Goal: Task Accomplishment & Management: Complete application form

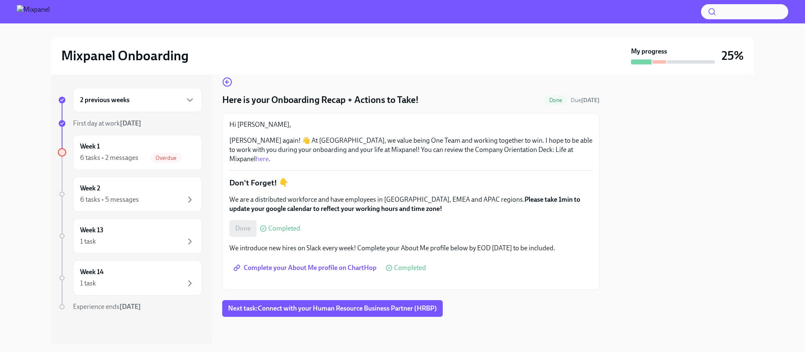
scroll to position [94, 0]
click at [372, 311] on span "Next task : Connect with your Human Resource Business Partner (HRBP)" at bounding box center [332, 309] width 209 height 8
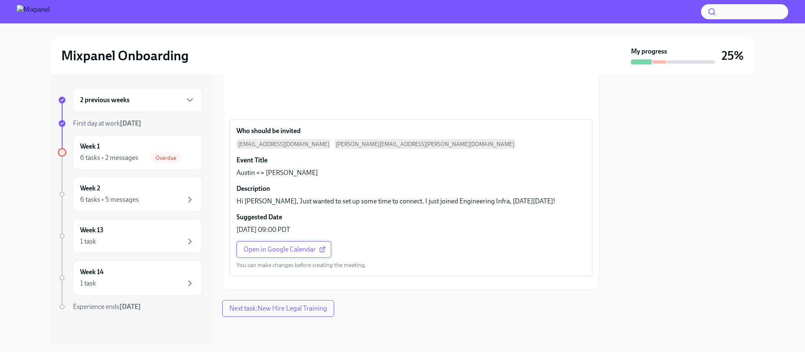
scroll to position [358, 0]
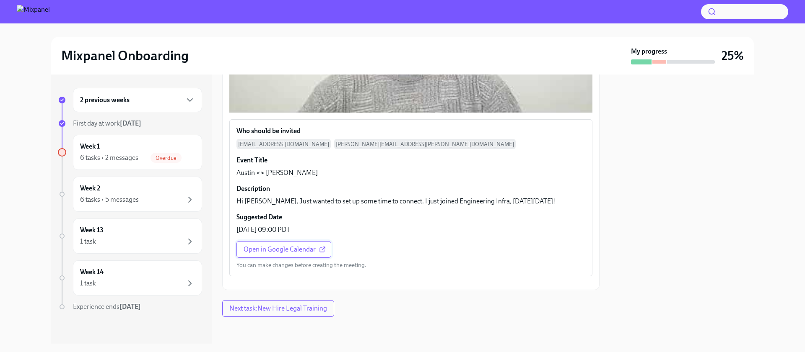
click at [294, 241] on link "Open in Google Calendar" at bounding box center [283, 249] width 95 height 17
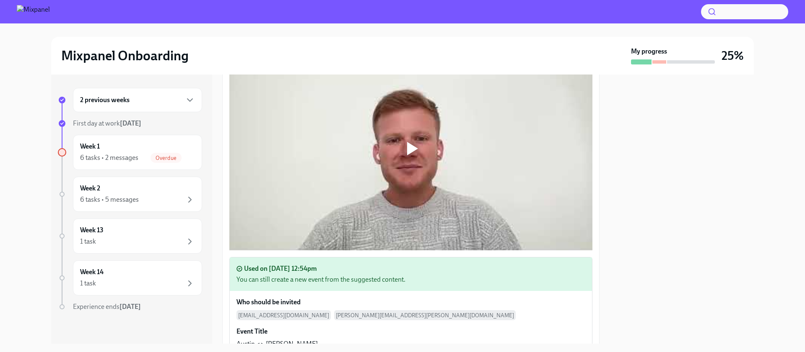
scroll to position [145, 0]
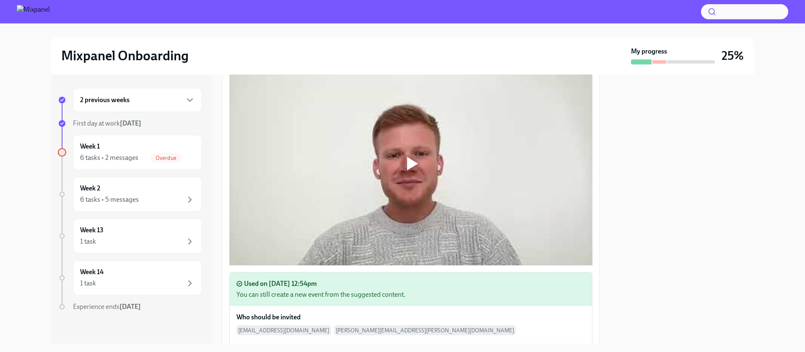
click at [408, 162] on div at bounding box center [412, 163] width 11 height 13
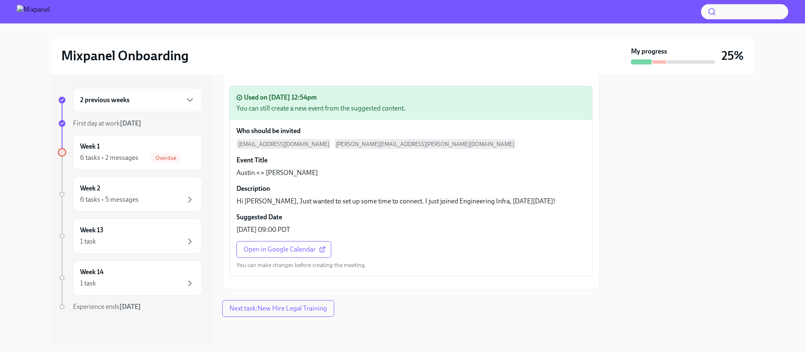
scroll to position [425, 0]
click at [303, 310] on span "Next task : New Hire Legal Training" at bounding box center [278, 309] width 98 height 8
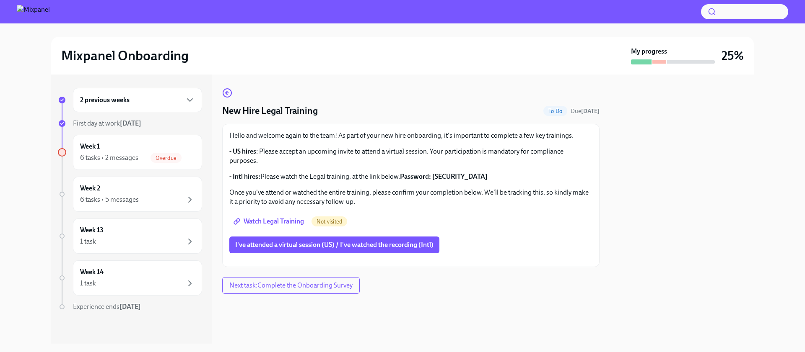
click at [285, 221] on span "Watch Legal Training" at bounding box center [269, 221] width 69 height 8
click at [437, 177] on strong "Password: [SECURITY_DATA]" at bounding box center [444, 177] width 88 height 8
drag, startPoint x: 437, startPoint y: 177, endPoint x: 458, endPoint y: 176, distance: 20.5
click at [458, 176] on strong "Password: [SECURITY_DATA]" at bounding box center [444, 177] width 88 height 8
copy div "j1X?d.jT"
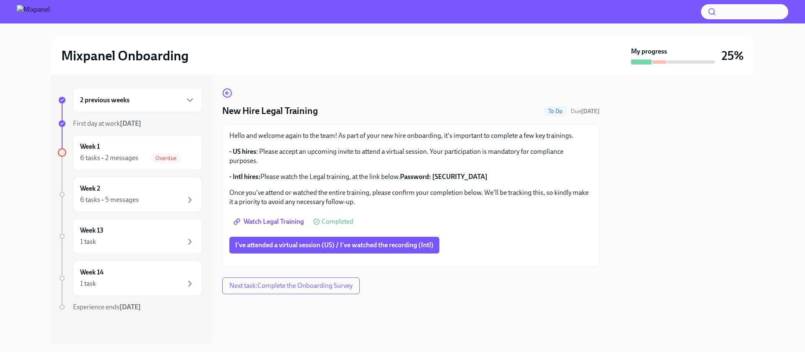
click at [440, 211] on div "Hello and welcome again to the team! As part of your new hire onboarding, it's …" at bounding box center [410, 195] width 363 height 129
click at [425, 240] on button "I've attended a virtual session (US) / I've watched the recording (Intl)" at bounding box center [334, 245] width 210 height 17
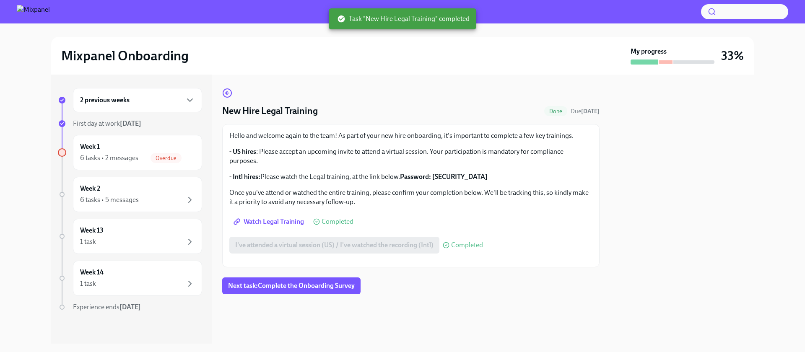
scroll to position [71, 0]
click at [338, 290] on span "Next task : Complete the Onboarding Survey" at bounding box center [291, 286] width 127 height 8
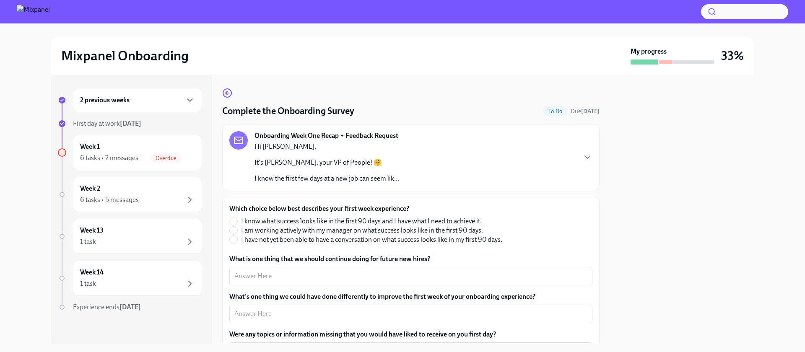
click at [441, 219] on span "I know what success looks like in the first 90 days and I have what I need to a…" at bounding box center [361, 221] width 241 height 9
click at [237, 219] on input "I know what success looks like in the first 90 days and I have what I need to a…" at bounding box center [234, 221] width 8 height 8
radio input "true"
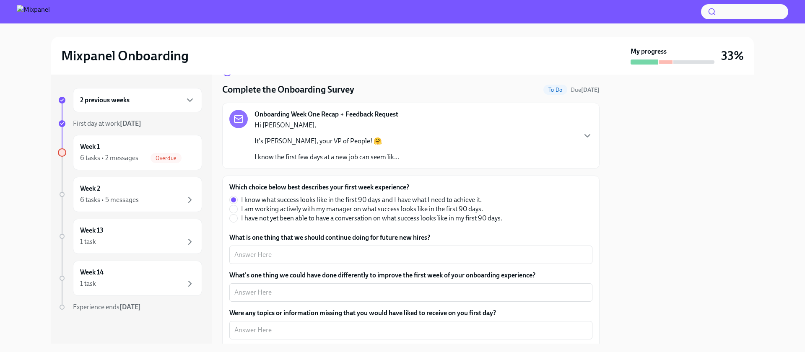
scroll to position [22, 0]
click at [455, 257] on textarea "What is one thing that we should continue doing for future new hires?" at bounding box center [410, 254] width 353 height 10
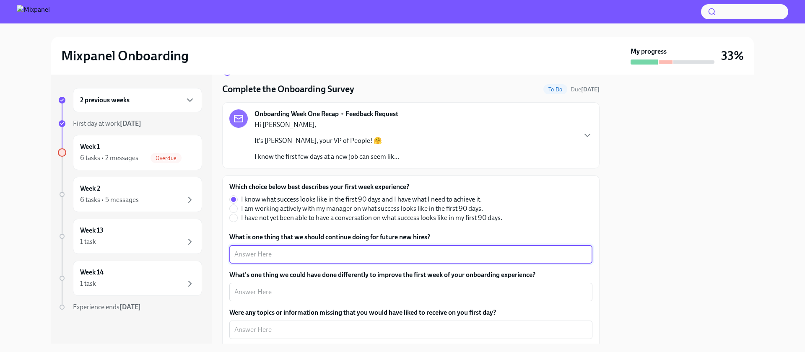
click at [475, 240] on label "What is one thing that we should continue doing for future new hires?" at bounding box center [410, 237] width 363 height 9
click at [475, 249] on textarea "What is one thing that we should continue doing for future new hires?" at bounding box center [410, 254] width 353 height 10
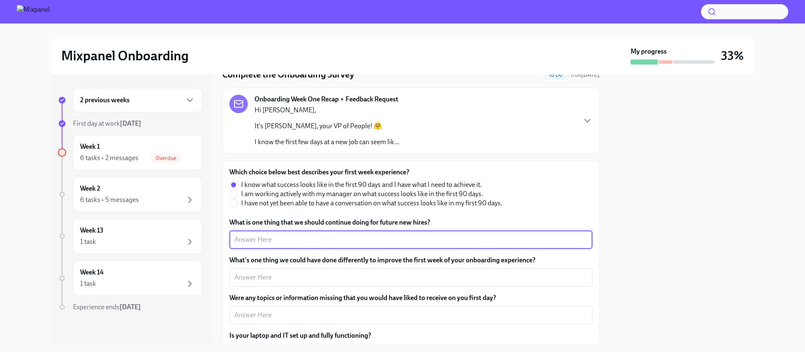
click at [502, 135] on div "Onboarding Week One Recap + Feedback Request Hi [PERSON_NAME], It's [PERSON_NAM…" at bounding box center [410, 121] width 363 height 52
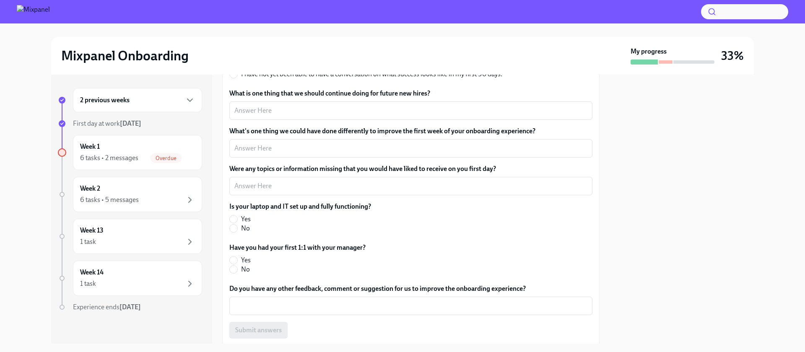
scroll to position [385, 0]
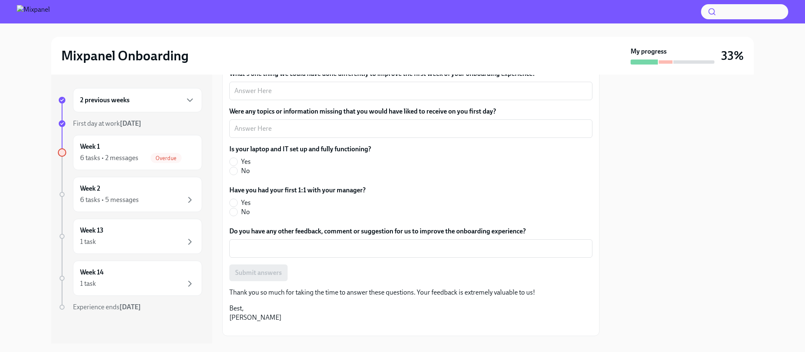
click at [247, 201] on span "Yes" at bounding box center [246, 202] width 10 height 9
click at [237, 201] on input "Yes" at bounding box center [234, 203] width 8 height 8
radio input "true"
click at [245, 160] on span "Yes" at bounding box center [246, 161] width 10 height 9
click at [237, 160] on input "Yes" at bounding box center [234, 162] width 8 height 8
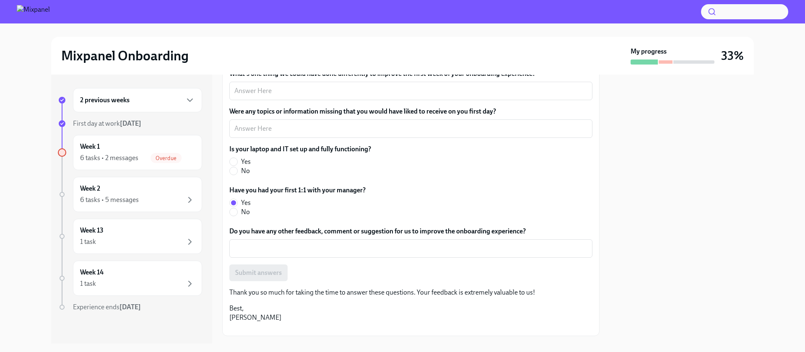
radio input "true"
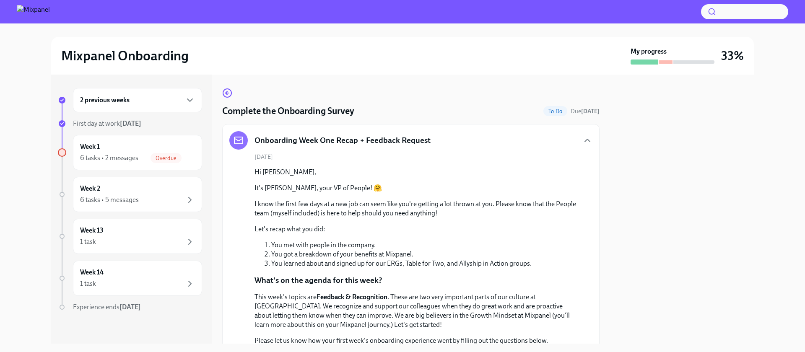
scroll to position [181, 0]
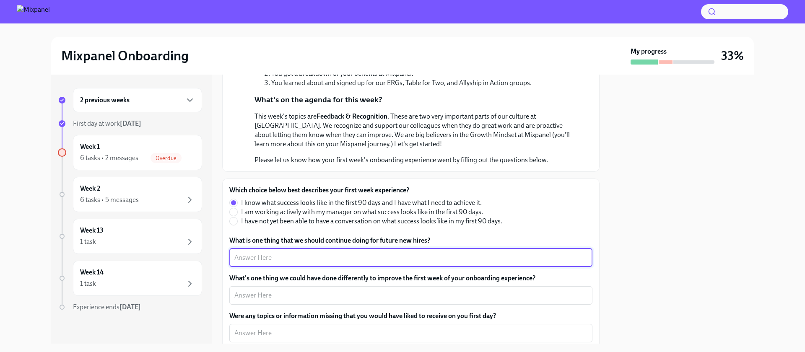
click at [424, 262] on textarea "What is one thing that we should continue doing for future new hires?" at bounding box center [410, 258] width 353 height 10
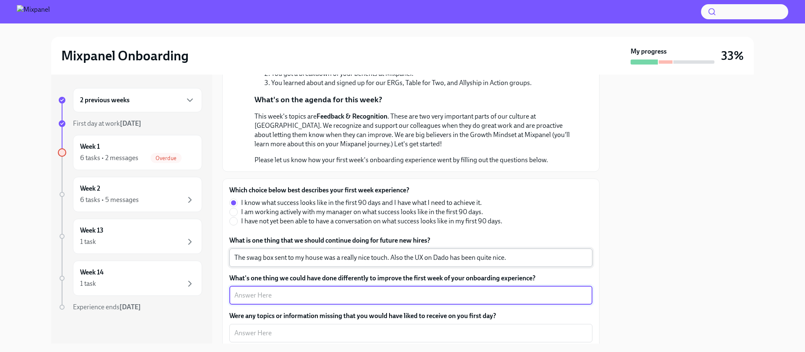
click at [347, 258] on textarea "The swag box sent to my house was a really nice touch. Also the UX on Dado has …" at bounding box center [410, 258] width 353 height 10
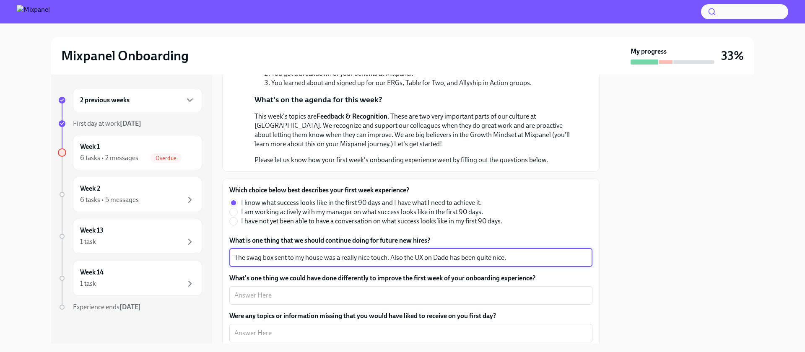
click at [347, 258] on textarea "The swag box sent to my house was a really nice touch. Also the UX on Dado has …" at bounding box center [410, 258] width 353 height 10
type textarea "The swag box sent to my house was a nice touch. Also the UX on Dado has been qu…"
click at [346, 289] on div "x ​" at bounding box center [410, 295] width 363 height 18
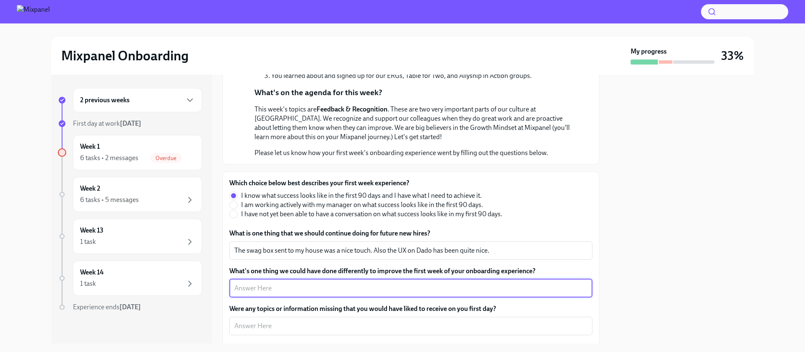
scroll to position [191, 0]
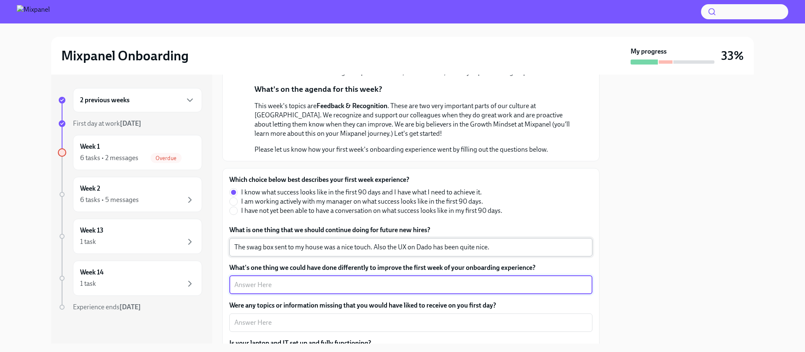
click at [396, 242] on div "The swag box sent to my house was a nice touch. Also the UX on Dado has been qu…" at bounding box center [410, 247] width 363 height 18
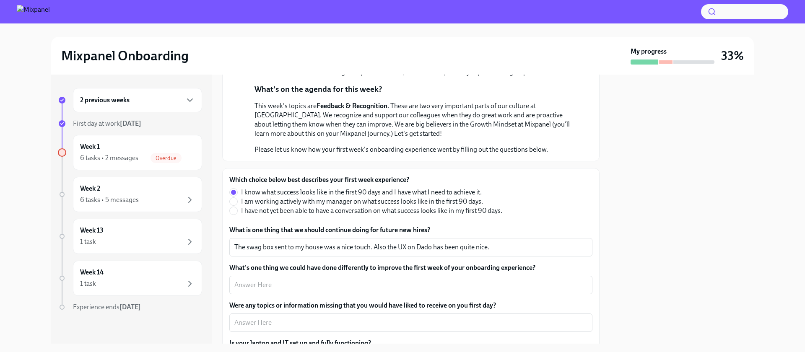
click at [414, 275] on div "What's one thing we could have done differently to improve the first week of yo…" at bounding box center [410, 278] width 363 height 31
click at [414, 287] on textarea "What's one thing we could have done differently to improve the first week of yo…" at bounding box center [410, 285] width 353 height 10
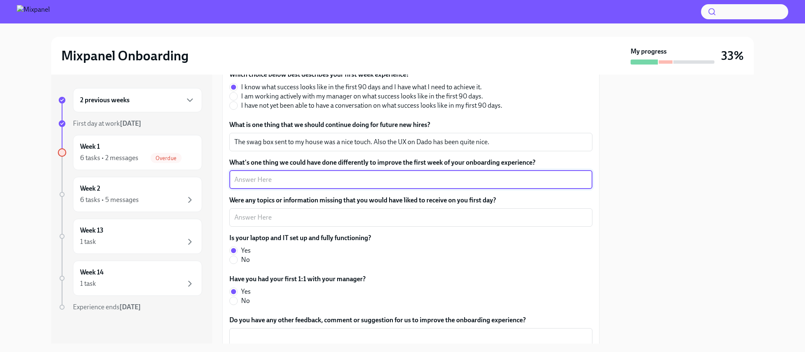
scroll to position [297, 0]
type textarea "Nothing comes to mind"
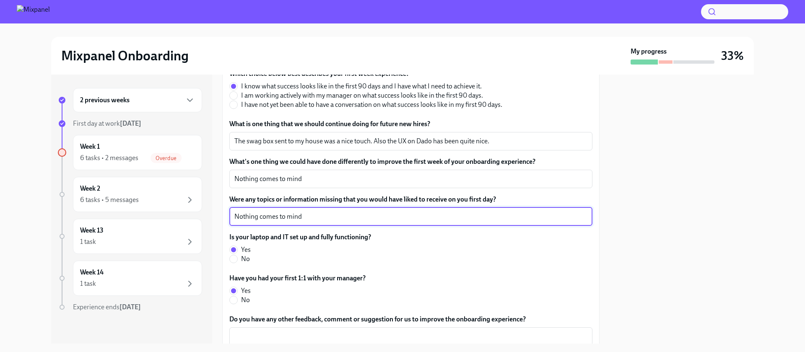
type textarea "Nothing comes to mind"
click at [533, 238] on div "Is your laptop and IT set up and fully functioning? Yes No" at bounding box center [410, 248] width 363 height 31
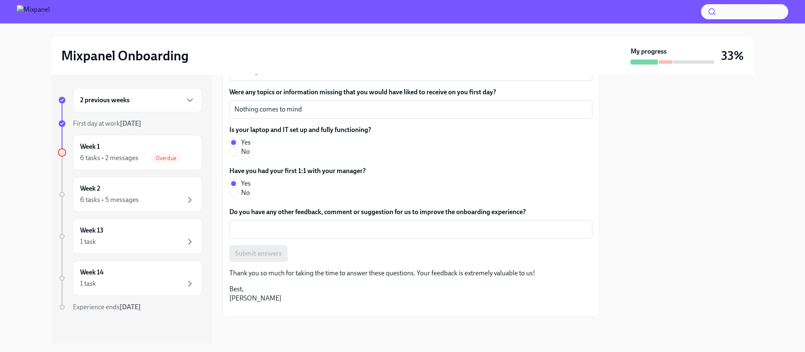
scroll to position [431, 0]
click at [471, 224] on textarea "Do you have any other feedback, comment or suggestion for us to improve the onb…" at bounding box center [410, 229] width 353 height 10
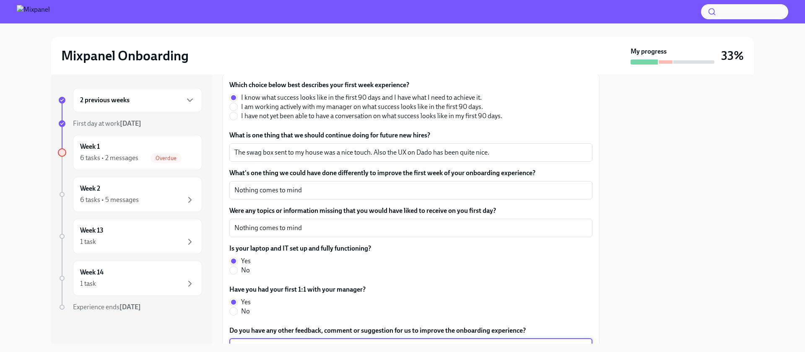
scroll to position [285, 0]
type textarea "Nope"
click at [442, 174] on label "What's one thing we could have done differently to improve the first week of yo…" at bounding box center [410, 174] width 363 height 9
click at [442, 186] on textarea "Nothing comes to mind" at bounding box center [410, 191] width 353 height 10
click at [442, 174] on label "What's one thing we could have done differently to improve the first week of yo…" at bounding box center [410, 174] width 363 height 9
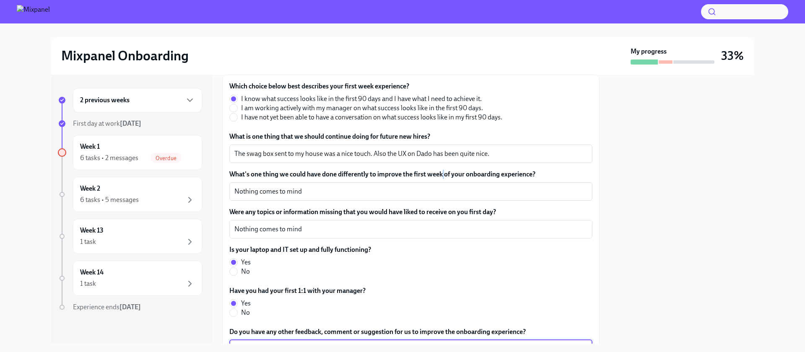
click at [442, 186] on textarea "Nothing comes to mind" at bounding box center [410, 191] width 353 height 10
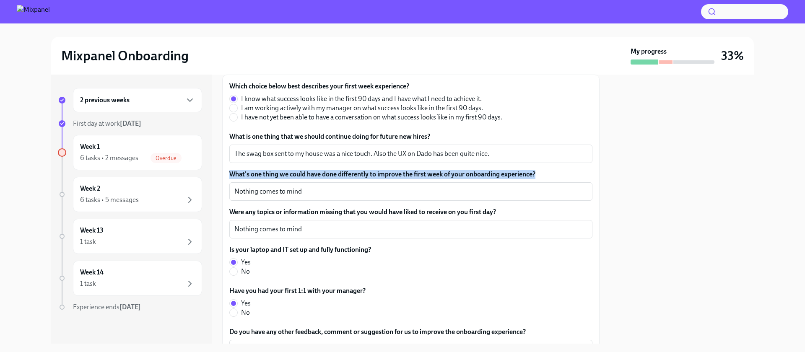
click at [442, 174] on label "What's one thing we could have done differently to improve the first week of yo…" at bounding box center [410, 174] width 363 height 9
click at [442, 186] on textarea "Nothing comes to mind" at bounding box center [410, 191] width 353 height 10
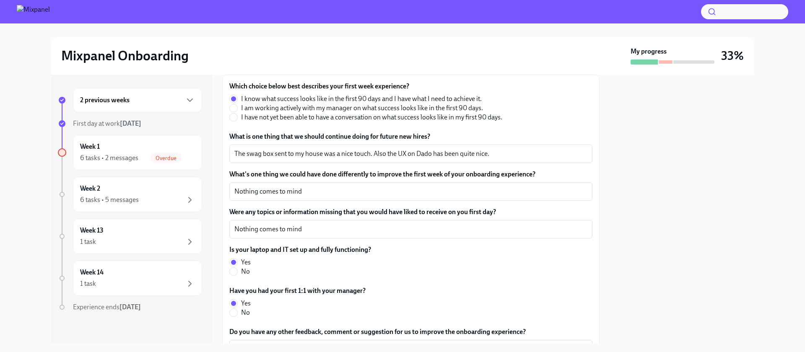
click at [433, 207] on label "Were any topics or information missing that you would have liked to receive on …" at bounding box center [410, 211] width 363 height 9
click at [433, 224] on textarea "Nothing comes to mind" at bounding box center [410, 229] width 353 height 10
click at [433, 207] on label "Were any topics or information missing that you would have liked to receive on …" at bounding box center [410, 211] width 363 height 9
click at [433, 224] on textarea "Nothing comes to mind" at bounding box center [410, 229] width 353 height 10
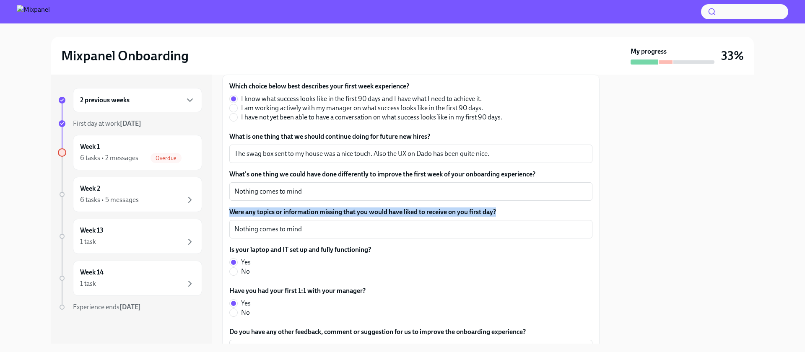
click at [433, 207] on label "Were any topics or information missing that you would have liked to receive on …" at bounding box center [410, 211] width 363 height 9
click at [433, 224] on textarea "Nothing comes to mind" at bounding box center [410, 229] width 353 height 10
click at [433, 207] on label "Were any topics or information missing that you would have liked to receive on …" at bounding box center [410, 211] width 363 height 9
click at [433, 224] on textarea "Nothing comes to mind" at bounding box center [410, 229] width 353 height 10
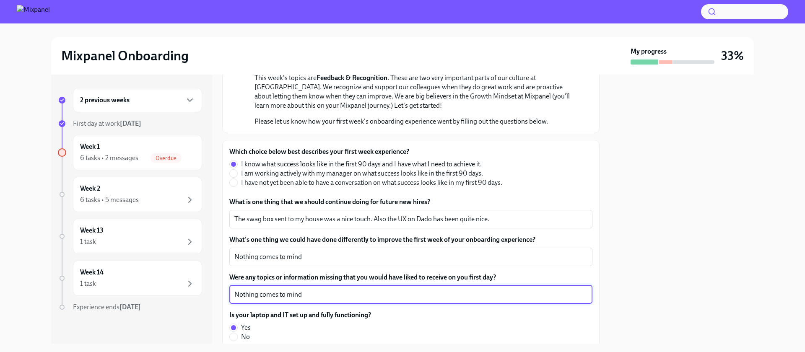
scroll to position [215, 0]
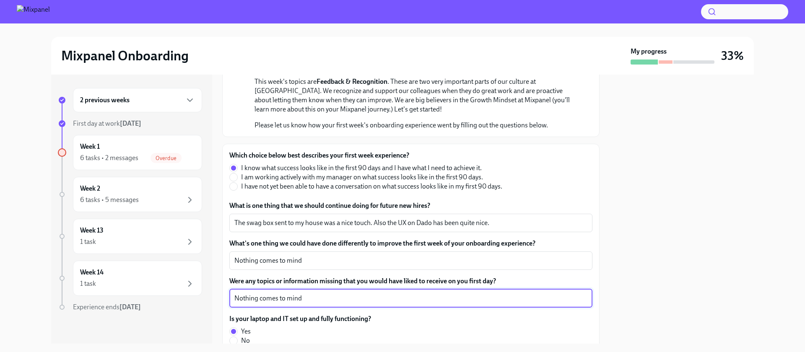
click at [432, 202] on label "What is one thing that we should continue doing for future new hires?" at bounding box center [410, 205] width 363 height 9
click at [432, 218] on textarea "The swag box sent to my house was a nice touch. Also the UX on Dado has been qu…" at bounding box center [410, 223] width 353 height 10
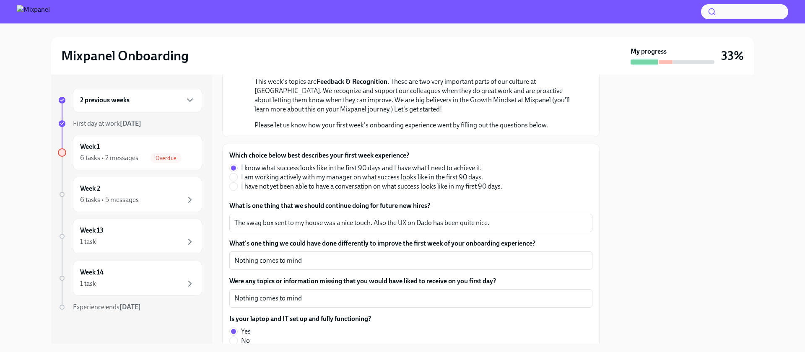
click at [432, 202] on label "What is one thing that we should continue doing for future new hires?" at bounding box center [410, 205] width 363 height 9
click at [432, 218] on textarea "The swag box sent to my house was a nice touch. Also the UX on Dado has been qu…" at bounding box center [410, 223] width 353 height 10
click at [432, 202] on label "What is one thing that we should continue doing for future new hires?" at bounding box center [410, 205] width 363 height 9
click at [432, 218] on textarea "The swag box sent to my house was a nice touch. Also the UX on Dado has been qu…" at bounding box center [410, 223] width 353 height 10
click at [432, 202] on label "What is one thing that we should continue doing for future new hires?" at bounding box center [410, 205] width 363 height 9
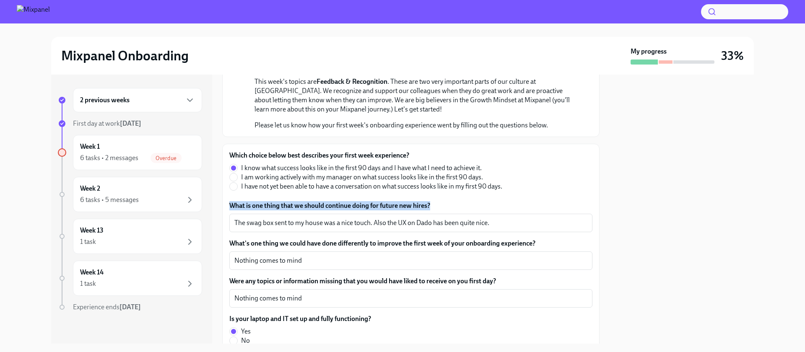
click at [432, 218] on textarea "The swag box sent to my house was a nice touch. Also the UX on Dado has been qu…" at bounding box center [410, 223] width 353 height 10
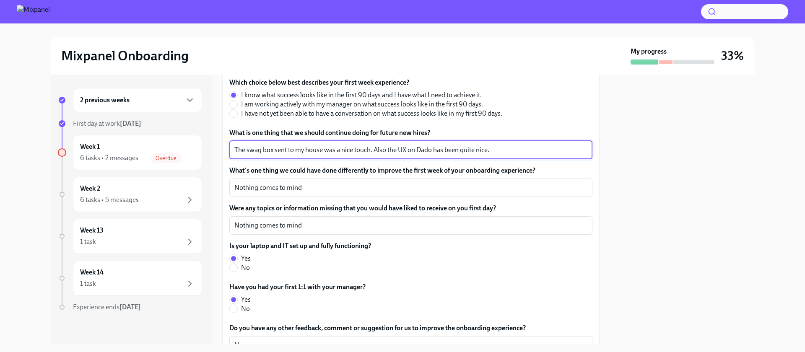
scroll to position [436, 0]
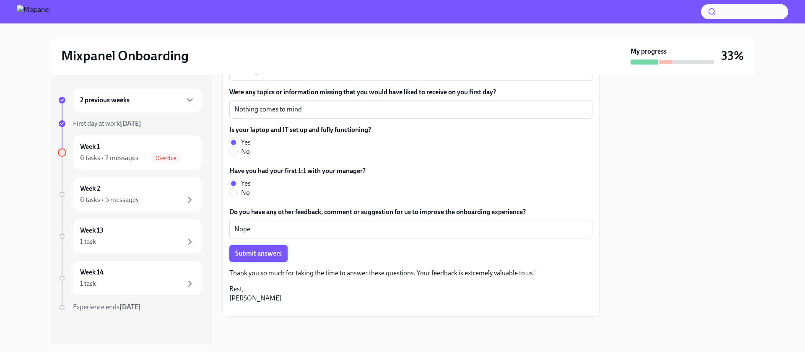
click at [271, 249] on span "Submit answers" at bounding box center [258, 253] width 47 height 8
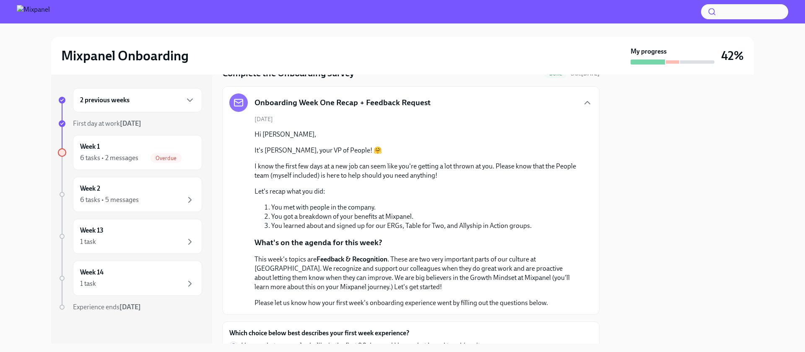
scroll to position [0, 0]
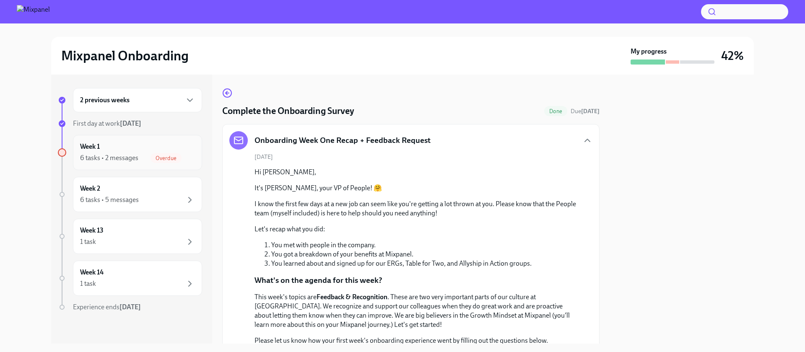
click at [114, 157] on div "6 tasks • 2 messages" at bounding box center [109, 157] width 58 height 9
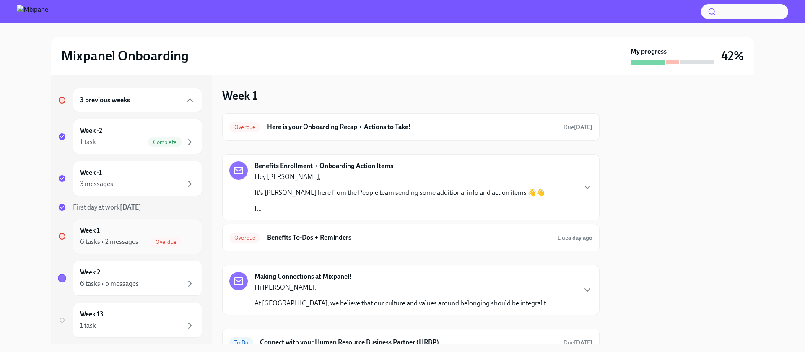
click at [125, 235] on div "Week 1 6 tasks • 2 messages Overdue" at bounding box center [137, 236] width 115 height 21
click at [434, 235] on h6 "Benefits To-Dos + Reminders" at bounding box center [409, 237] width 284 height 9
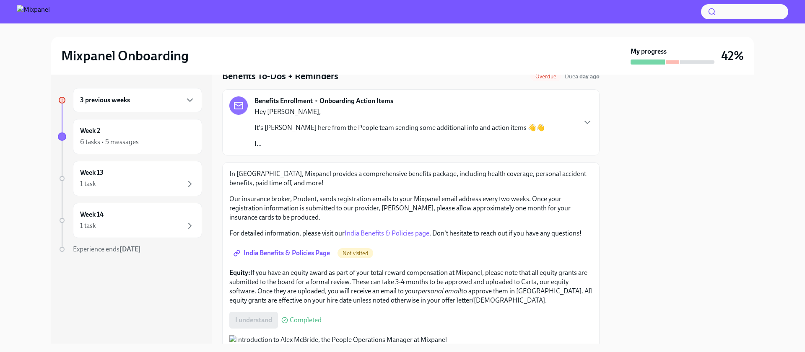
click at [336, 128] on p "It's [PERSON_NAME] here from the People team sending some additional info and a…" at bounding box center [399, 127] width 290 height 9
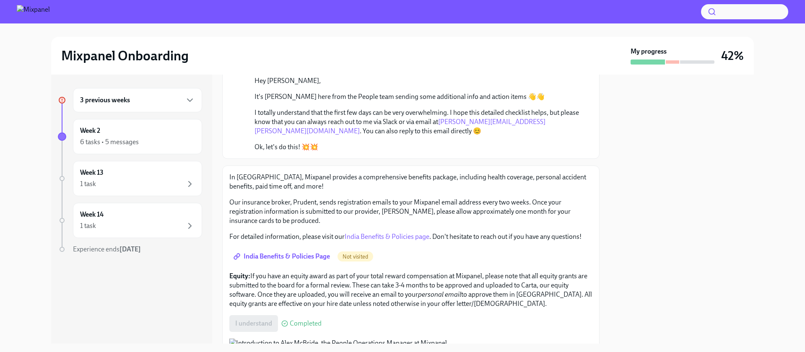
click at [341, 202] on p "Our insurance broker, Prudent, sends registration emails to your Mixpanel email…" at bounding box center [410, 212] width 363 height 28
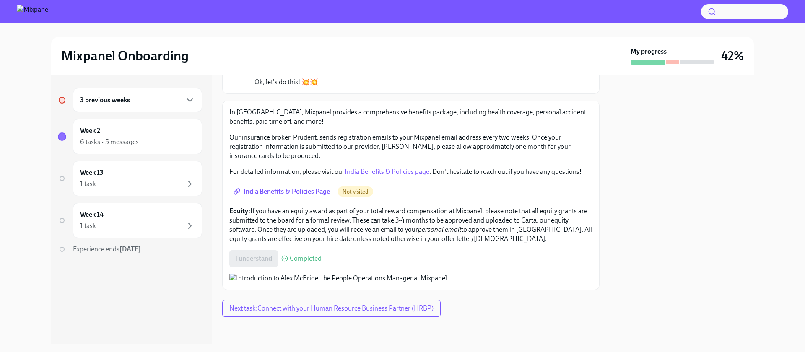
scroll to position [189, 0]
click at [295, 250] on div "I understand Completed" at bounding box center [275, 258] width 92 height 17
click at [259, 250] on div "I understand Completed" at bounding box center [275, 258] width 92 height 17
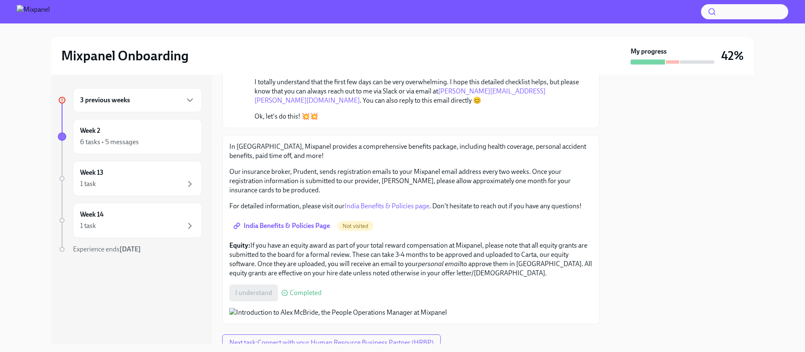
scroll to position [120, 0]
click at [294, 223] on span "India Benefits & Policies Page" at bounding box center [282, 227] width 95 height 8
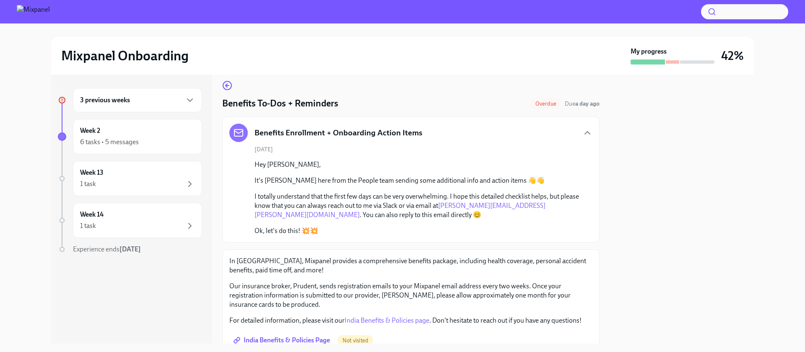
scroll to position [0, 0]
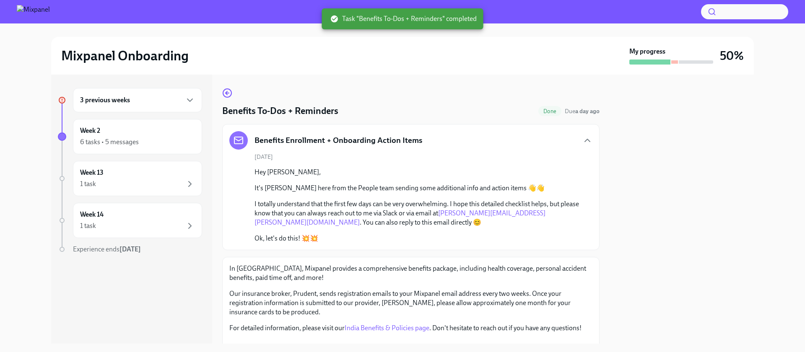
click at [150, 100] on div "3 previous weeks" at bounding box center [137, 100] width 115 height 10
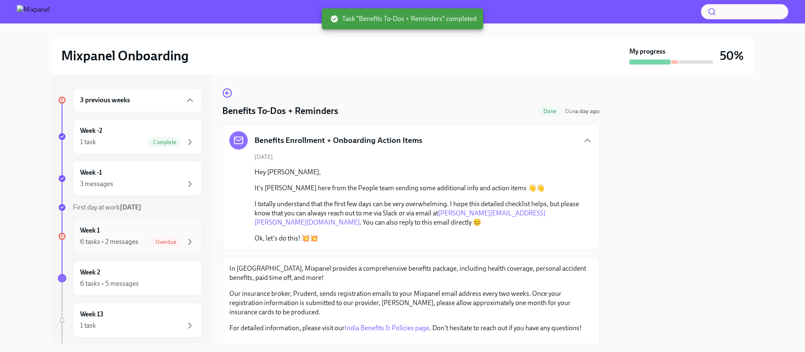
click at [133, 235] on div "Week 1 6 tasks • 2 messages Overdue" at bounding box center [137, 236] width 115 height 21
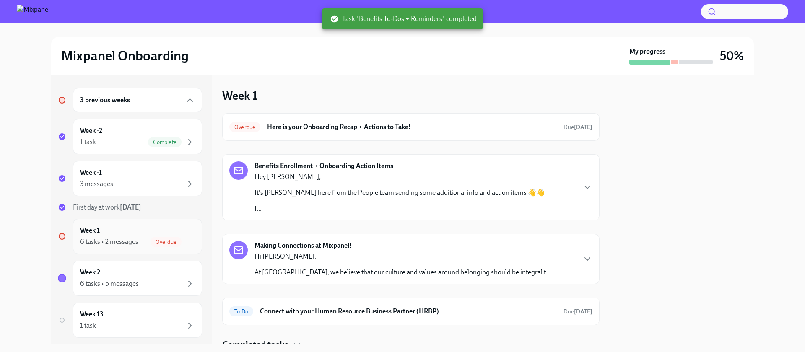
click at [159, 243] on span "Overdue" at bounding box center [165, 242] width 31 height 6
click at [380, 115] on div "Overdue Here is your Onboarding Recap + Actions to Take! Due [DATE]" at bounding box center [410, 127] width 377 height 28
click at [377, 129] on h6 "Here is your Onboarding Recap + Actions to Take!" at bounding box center [412, 126] width 290 height 9
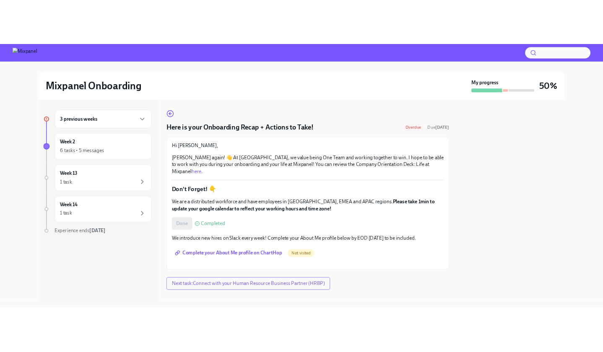
scroll to position [95, 0]
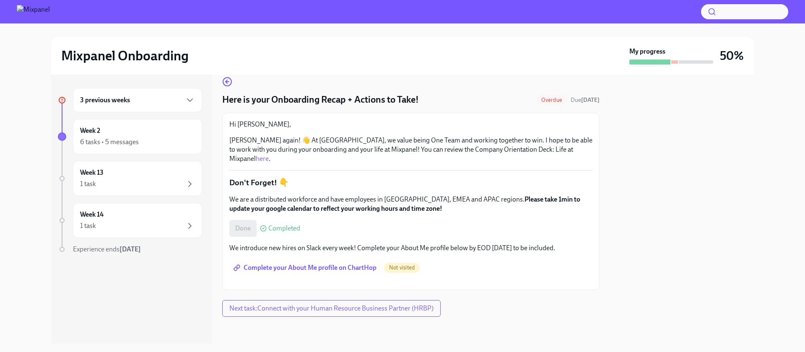
click at [366, 264] on span "Complete your About Me profile on ChartHop" at bounding box center [305, 268] width 141 height 8
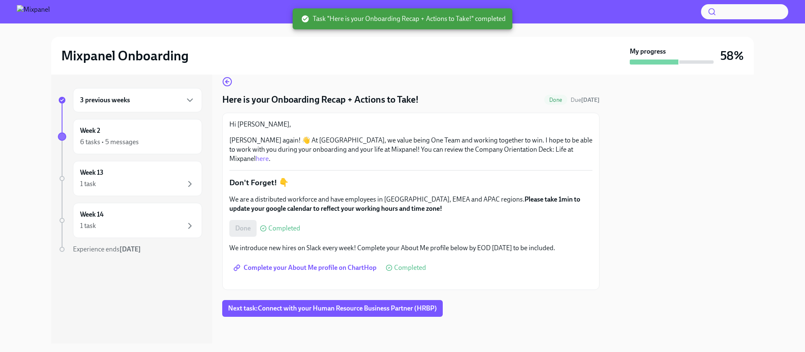
click at [176, 116] on div "3 previous weeks Week 2 6 tasks • 5 messages Week 13 1 task Week 14 1 task Expe…" at bounding box center [130, 187] width 144 height 199
click at [173, 125] on div "Week 2 6 tasks • 5 messages" at bounding box center [137, 136] width 129 height 35
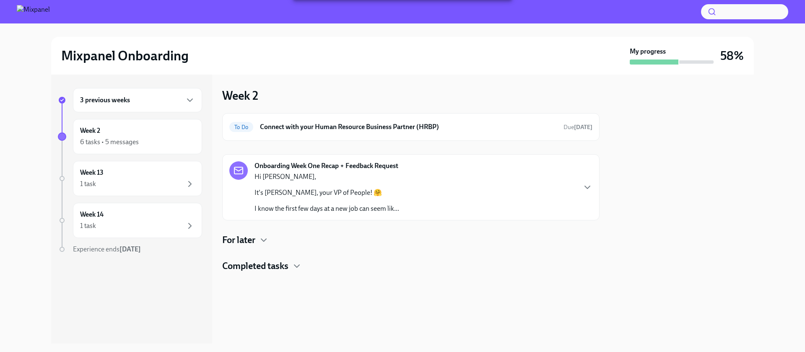
click at [180, 102] on div "3 previous weeks" at bounding box center [137, 100] width 115 height 10
